Goal: Task Accomplishment & Management: Manage account settings

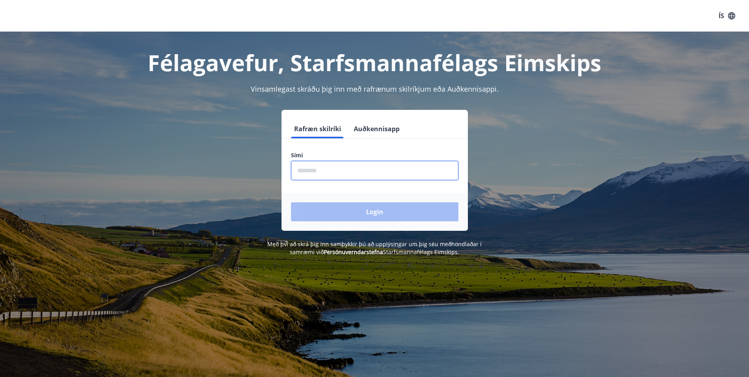
click at [311, 170] on input "phone" at bounding box center [375, 170] width 168 height 19
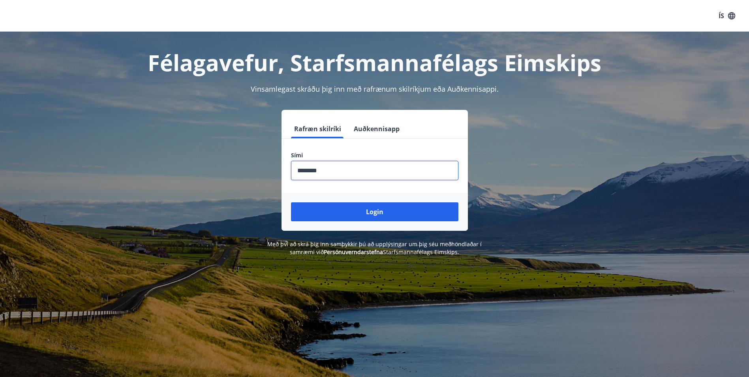
type input "********"
click at [389, 129] on button "Auðkennisapp" at bounding box center [377, 128] width 52 height 19
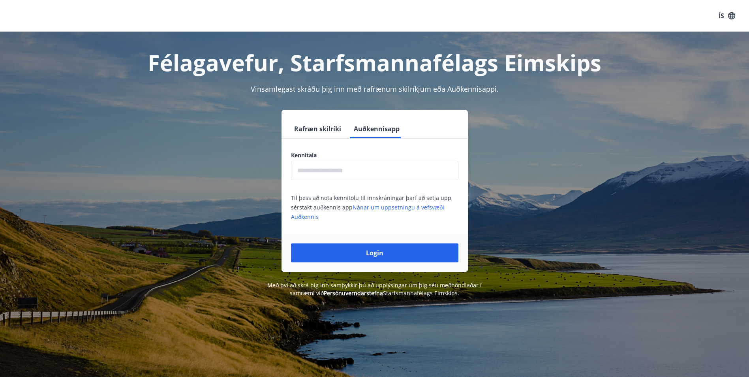
click at [384, 164] on input "text" at bounding box center [375, 170] width 168 height 19
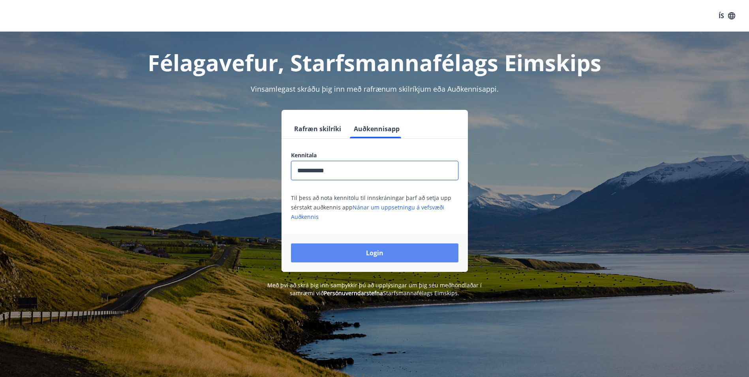
type input "**********"
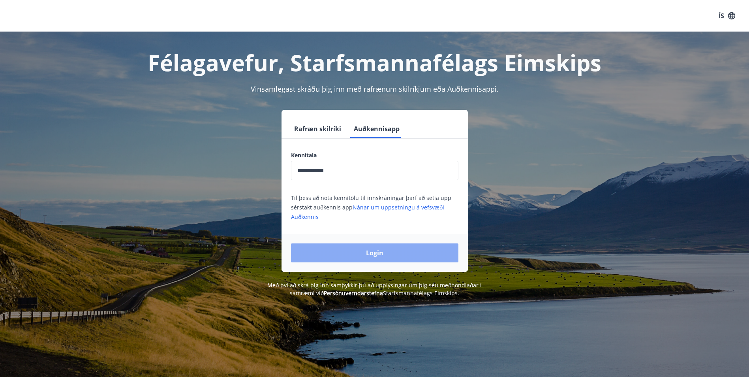
click at [373, 252] on button "Login" at bounding box center [375, 252] width 168 height 19
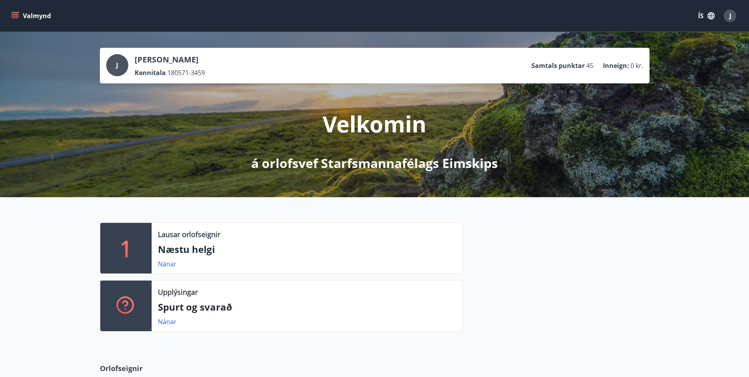
click at [13, 16] on icon "menu" at bounding box center [15, 15] width 9 height 1
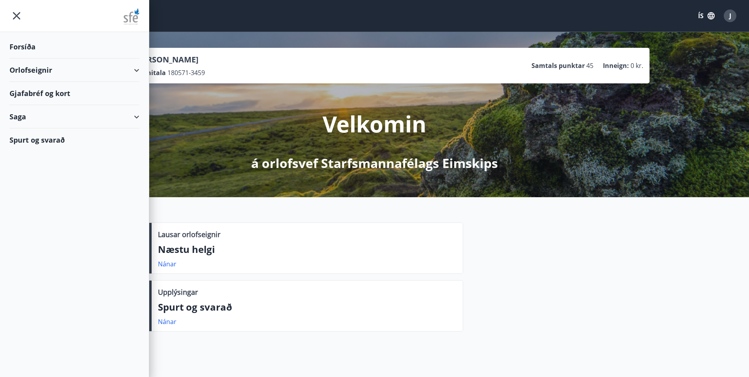
click at [135, 115] on div "Saga" at bounding box center [74, 116] width 130 height 23
click at [135, 71] on div "Orlofseignir" at bounding box center [74, 69] width 130 height 23
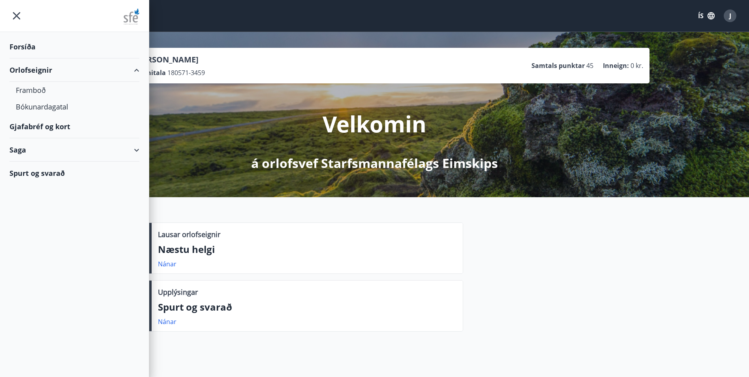
click at [135, 71] on div "Orlofseignir" at bounding box center [74, 69] width 130 height 23
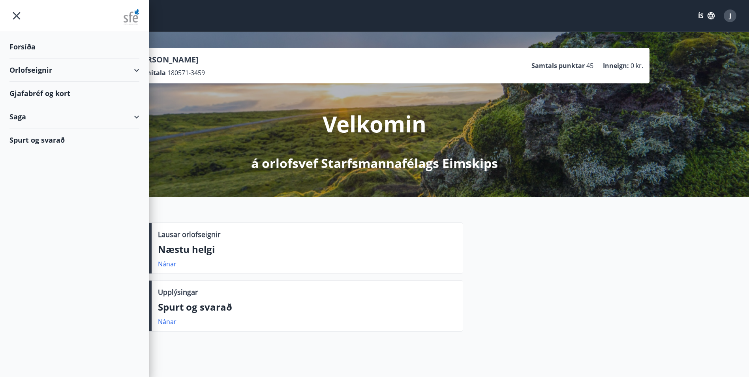
click at [550, 152] on div "Velkomin á orlofsvef Starfsmannafélags Eimskips" at bounding box center [375, 127] width 442 height 88
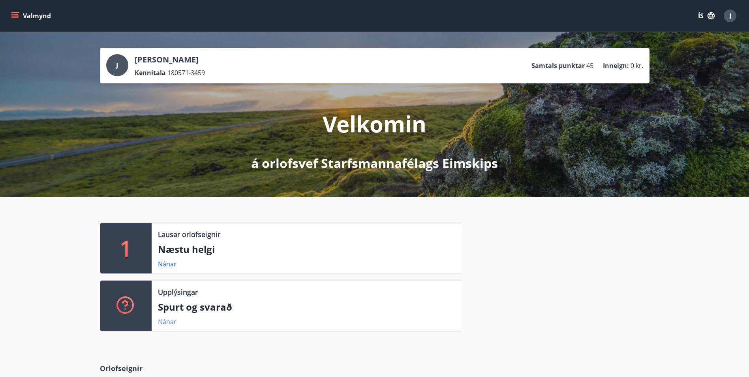
click at [162, 320] on link "Nánar" at bounding box center [167, 321] width 19 height 9
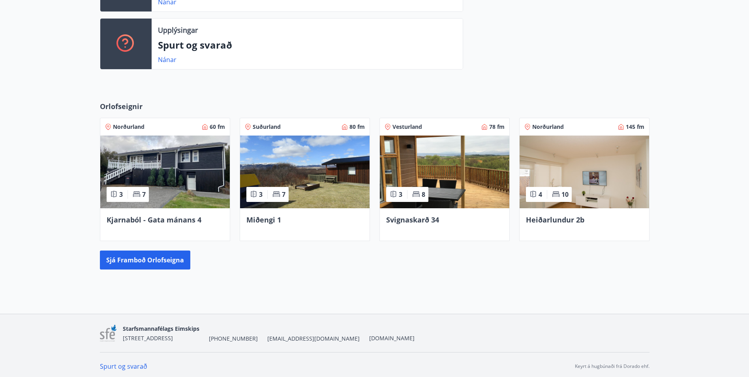
scroll to position [265, 0]
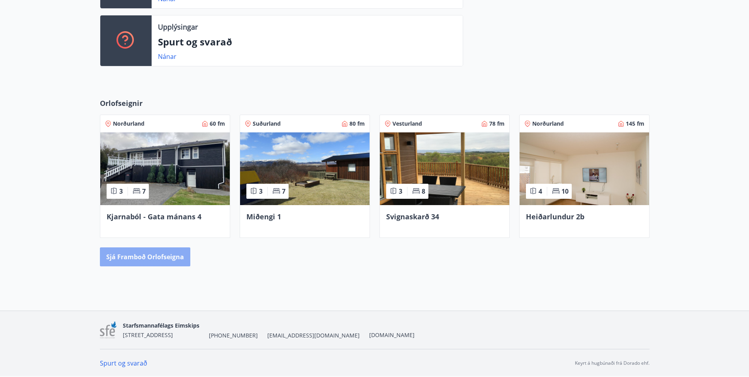
click at [155, 257] on button "Sjá framboð orlofseigna" at bounding box center [145, 256] width 90 height 19
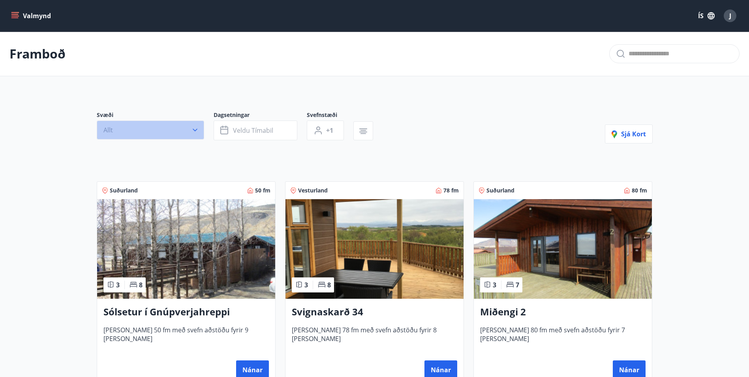
click at [193, 129] on icon "button" at bounding box center [195, 130] width 5 height 3
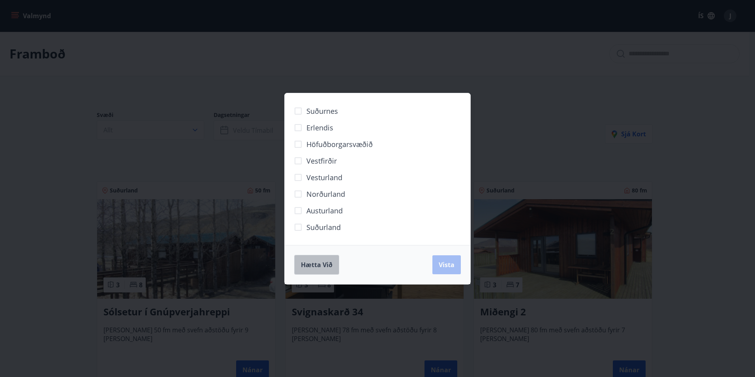
click at [323, 265] on span "Hætta við" at bounding box center [317, 264] width 32 height 9
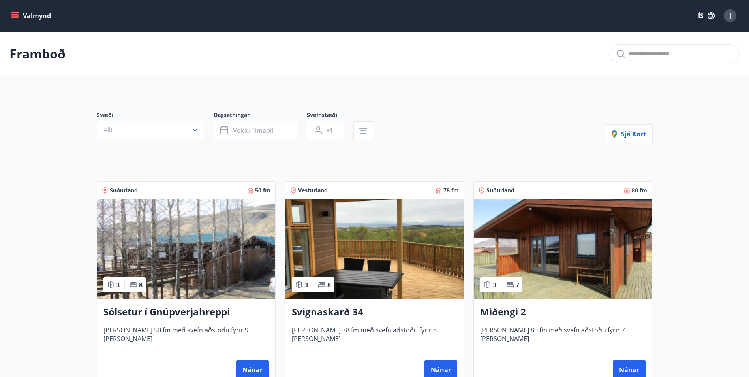
click at [27, 12] on button "Valmynd" at bounding box center [31, 16] width 45 height 14
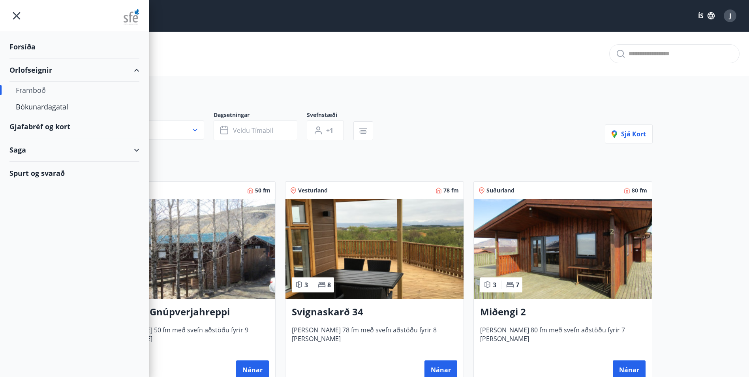
click at [17, 47] on div "Forsíða" at bounding box center [74, 46] width 130 height 23
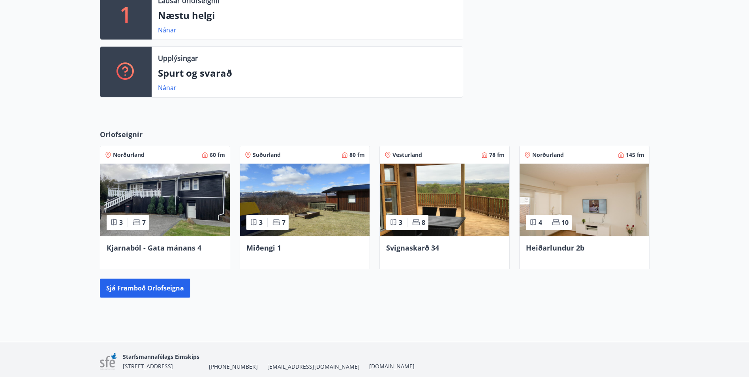
scroll to position [265, 0]
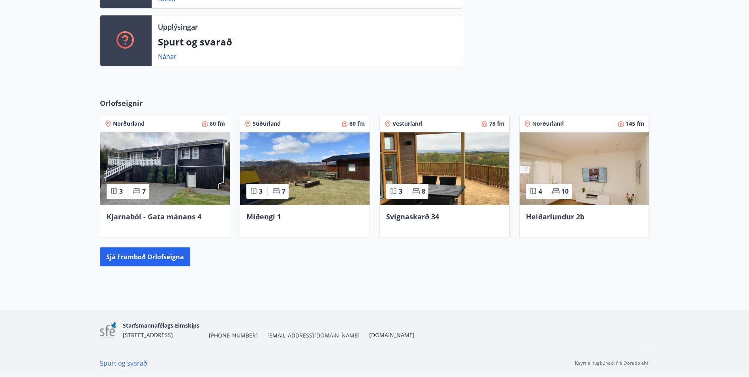
click at [105, 334] on img at bounding box center [108, 330] width 17 height 17
click at [159, 333] on span "[STREET_ADDRESS]" at bounding box center [148, 335] width 50 height 8
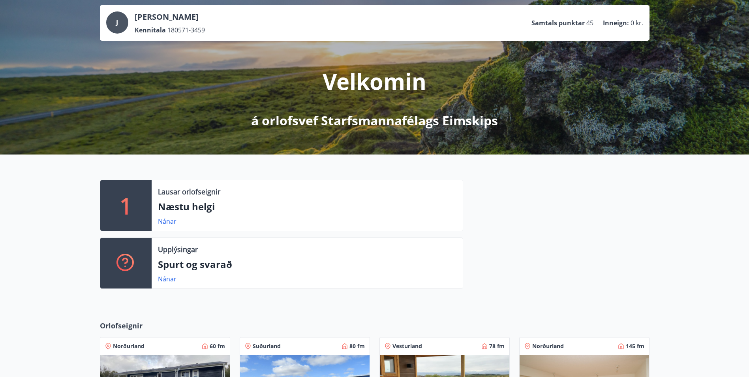
scroll to position [0, 0]
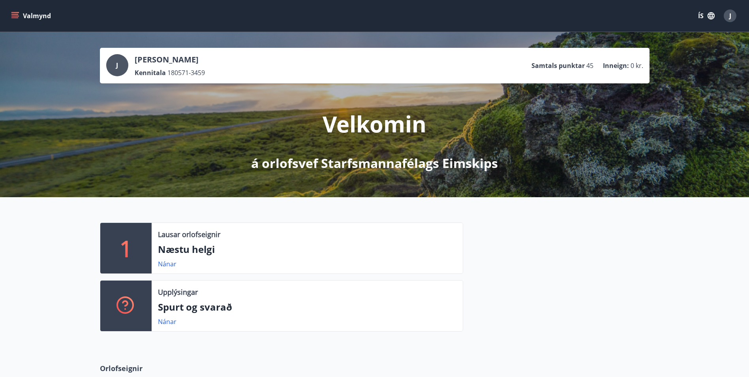
click at [13, 16] on icon "menu" at bounding box center [15, 15] width 9 height 1
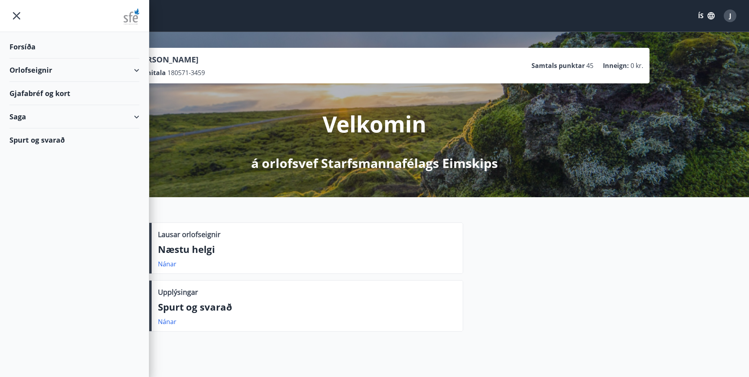
click at [133, 15] on img at bounding box center [132, 17] width 16 height 16
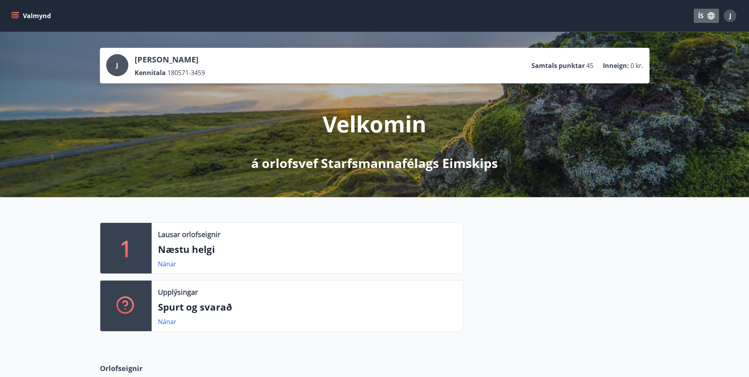
click at [711, 15] on icon "button" at bounding box center [711, 15] width 7 height 7
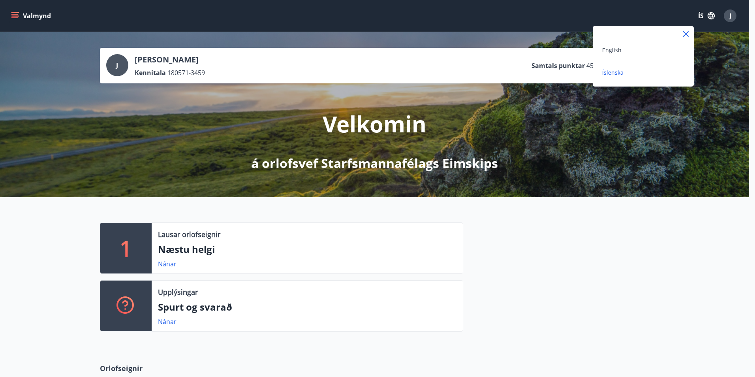
click at [711, 15] on div at bounding box center [377, 188] width 755 height 377
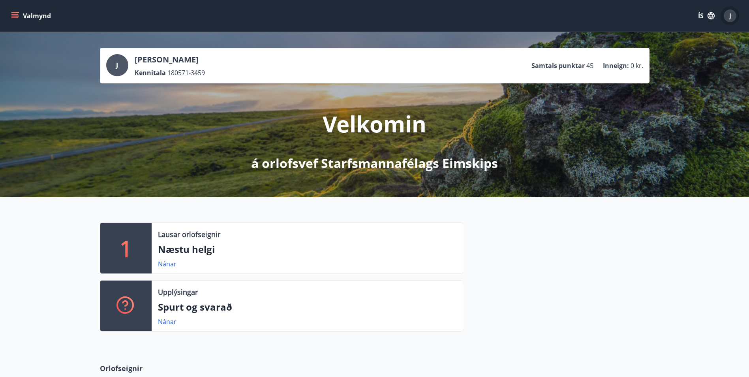
click at [728, 16] on div "J" at bounding box center [730, 15] width 13 height 13
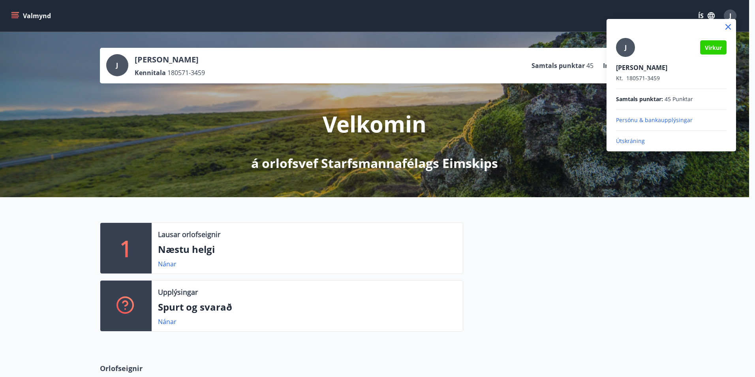
click at [725, 28] on icon at bounding box center [728, 26] width 9 height 9
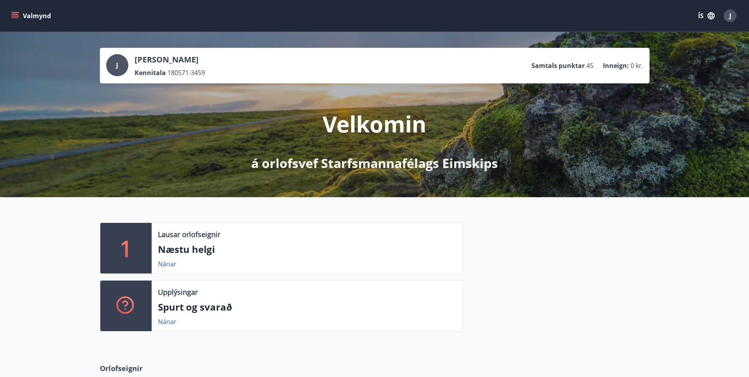
click at [13, 12] on icon "menu" at bounding box center [15, 12] width 9 height 1
click at [239, 9] on div "Valmynd ÍS J" at bounding box center [374, 15] width 730 height 19
